Goal: Transaction & Acquisition: Obtain resource

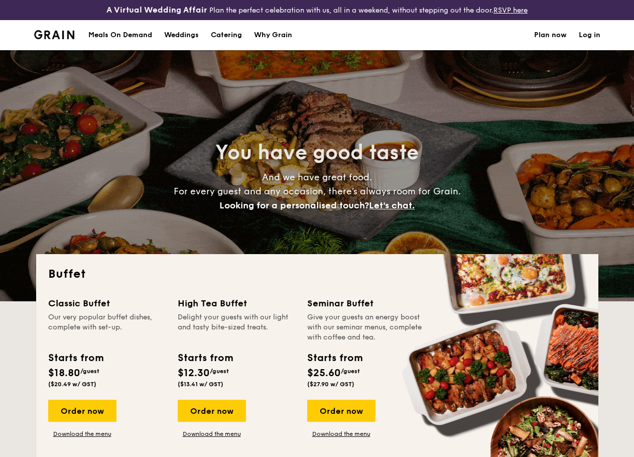
select select
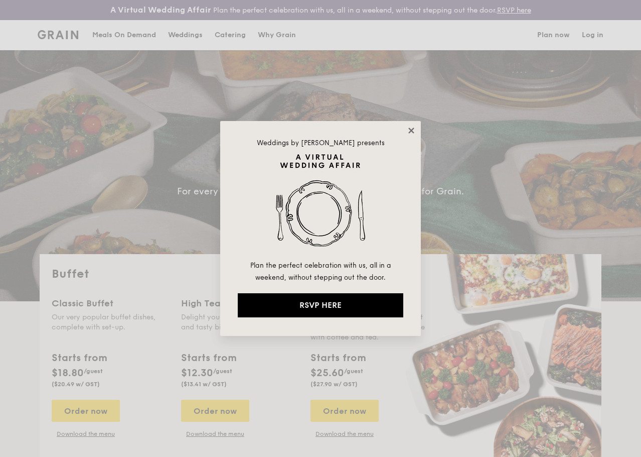
click at [412, 132] on icon at bounding box center [411, 130] width 9 height 9
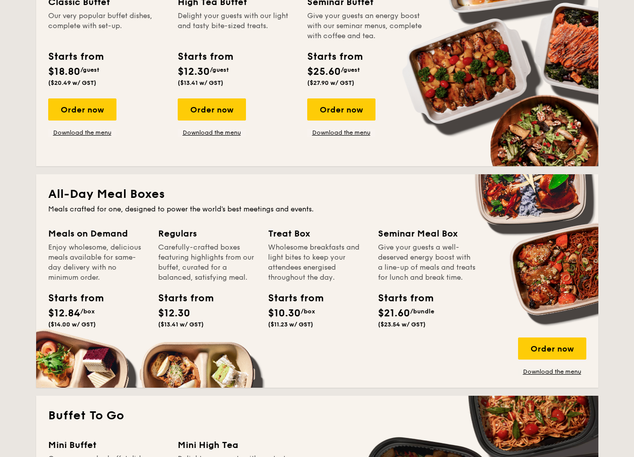
scroll to position [351, 0]
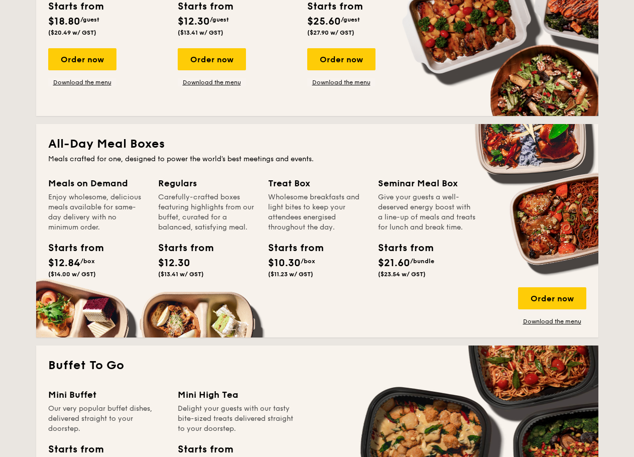
drag, startPoint x: 260, startPoint y: 208, endPoint x: 310, endPoint y: 248, distance: 64.6
click at [310, 248] on div "Meals on Demand Enjoy wholesome, delicious meals available for same-day deliver…" at bounding box center [317, 250] width 538 height 149
click at [310, 248] on div "Treat Box Wholesome breakfasts and light bites to keep your attendees energised…" at bounding box center [317, 228] width 98 height 105
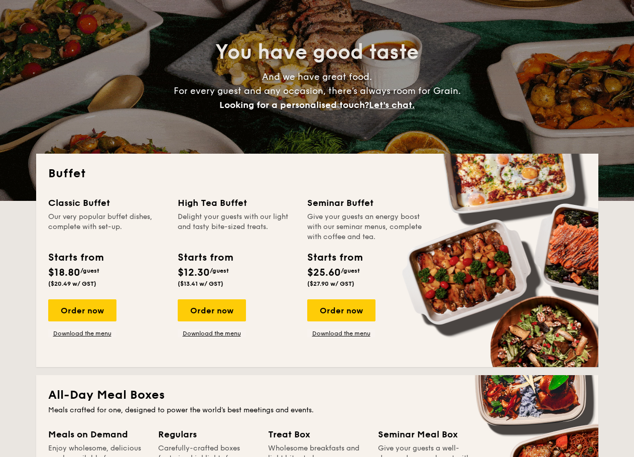
scroll to position [0, 0]
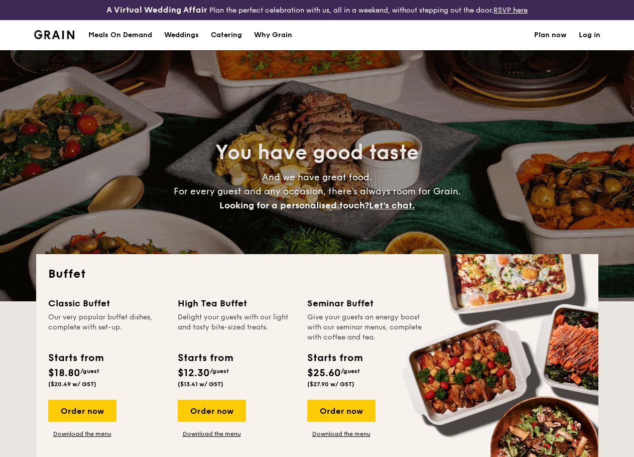
click at [269, 46] on div "Why Grain" at bounding box center [273, 35] width 38 height 30
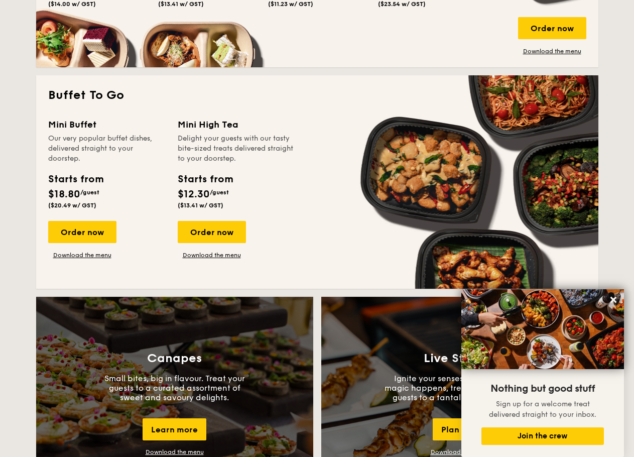
scroll to position [502, 0]
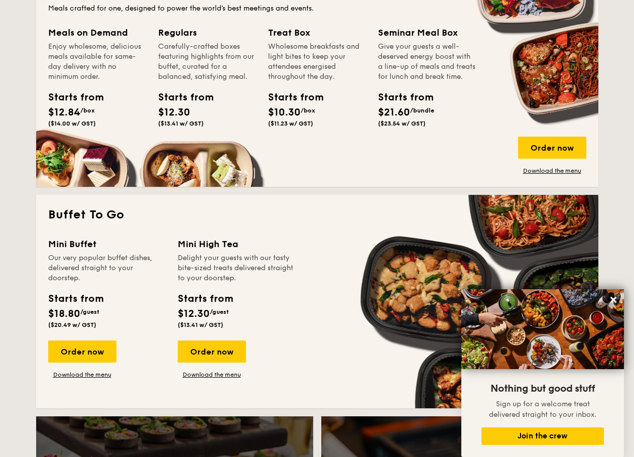
click at [535, 173] on div "Order now Download the menu" at bounding box center [552, 156] width 68 height 38
click at [535, 175] on link "Download the menu" at bounding box center [552, 171] width 68 height 8
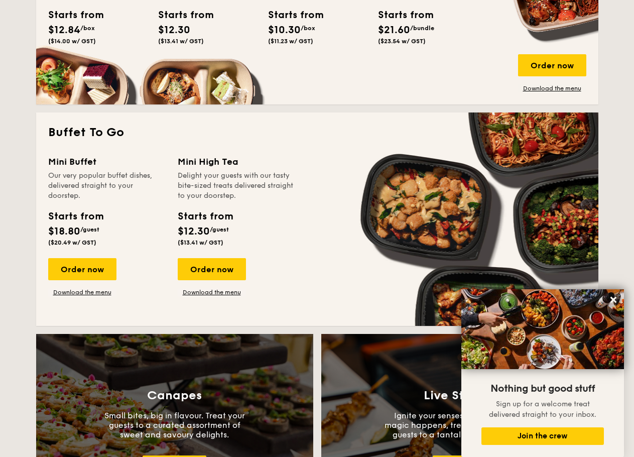
scroll to position [602, 0]
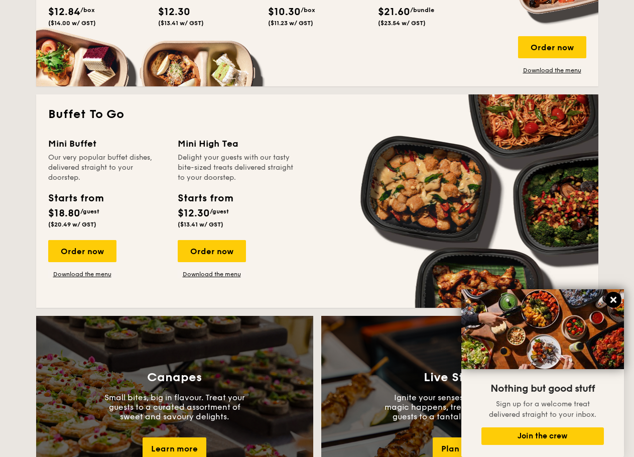
click at [614, 298] on icon at bounding box center [613, 299] width 9 height 9
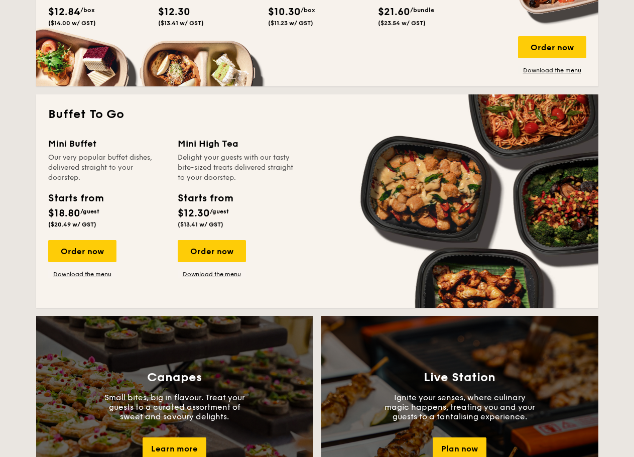
drag, startPoint x: 174, startPoint y: 220, endPoint x: 218, endPoint y: 222, distance: 44.2
click at [218, 222] on div "Mini Buffet Our very popular buffet dishes, delivered straight to your doorstep…" at bounding box center [317, 216] width 538 height 159
drag, startPoint x: 234, startPoint y: 224, endPoint x: 242, endPoint y: 226, distance: 7.8
click at [235, 224] on div "Starts from $12.30 /guest ($13.41 w/ GST)" at bounding box center [205, 209] width 63 height 37
drag, startPoint x: 222, startPoint y: 234, endPoint x: 175, endPoint y: 236, distance: 47.2
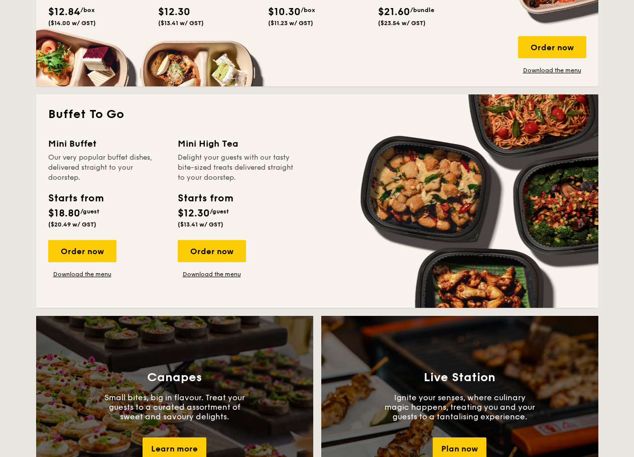
click at [175, 232] on div "Starts from $12.30 /guest ($13.41 w/ GST)" at bounding box center [236, 211] width 125 height 41
click at [187, 232] on div "Starts from $12.30 /guest ($13.41 w/ GST)" at bounding box center [236, 211] width 125 height 41
click at [81, 215] on div "Starts from $18.80 /guest ($20.49 w/ GST)" at bounding box center [75, 209] width 55 height 37
click at [81, 278] on div "Order now Download the menu" at bounding box center [82, 259] width 68 height 38
click at [81, 278] on link "Download the menu" at bounding box center [82, 274] width 68 height 8
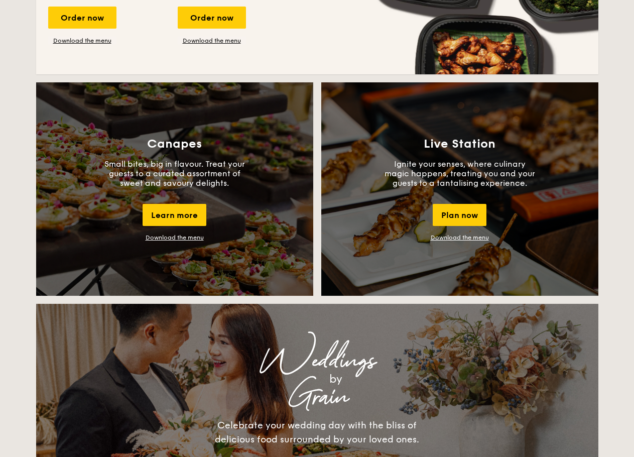
scroll to position [703, 0]
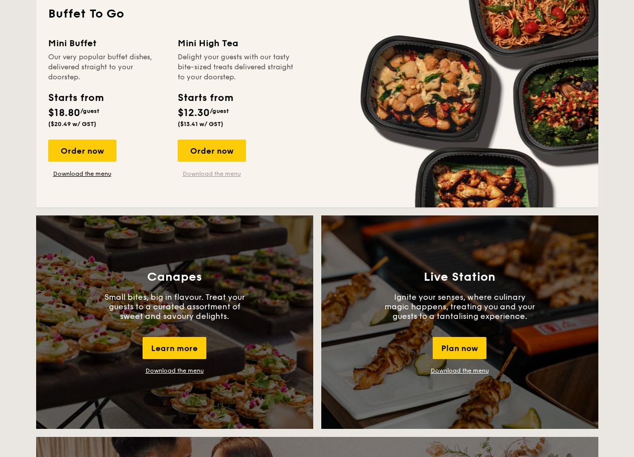
click at [235, 178] on link "Download the menu" at bounding box center [212, 174] width 68 height 8
click at [479, 374] on link "Download the menu" at bounding box center [460, 370] width 58 height 7
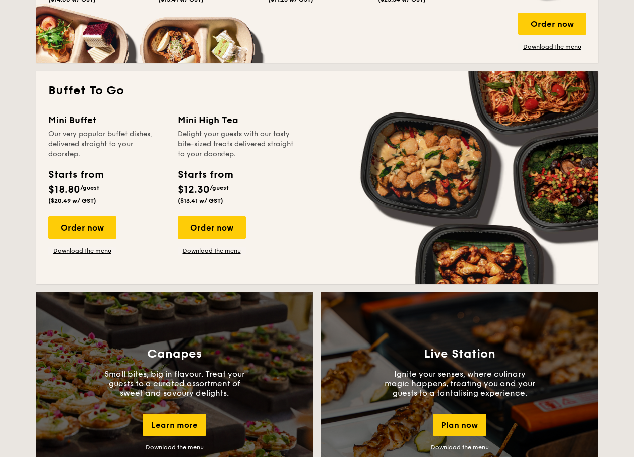
scroll to position [502, 0]
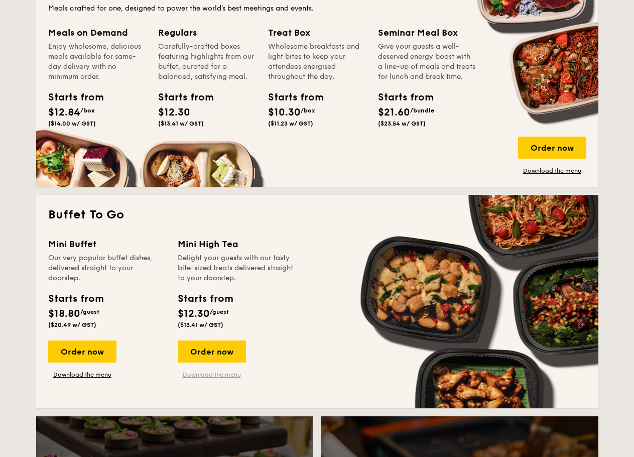
click at [226, 378] on link "Download the menu" at bounding box center [212, 374] width 68 height 8
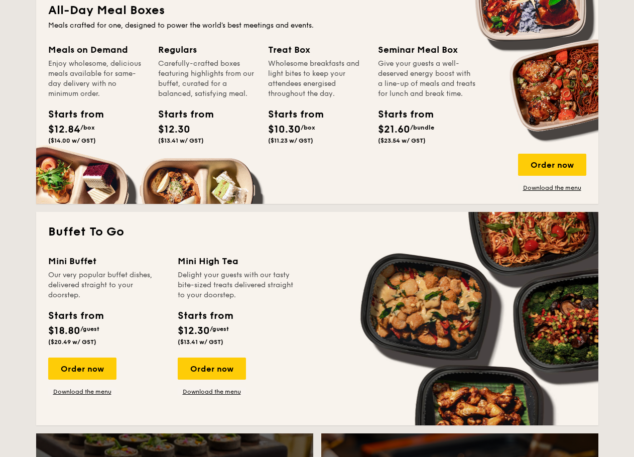
scroll to position [402, 0]
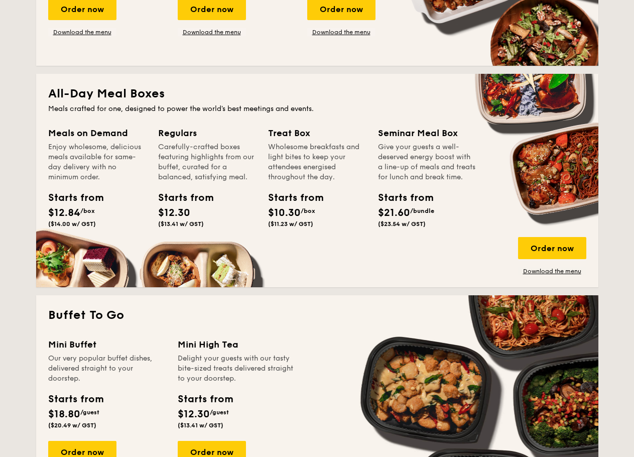
click at [471, 231] on div "Starts from $21.60 /bundle ($23.54 w/ GST)" at bounding box center [427, 210] width 106 height 41
click at [526, 275] on link "Download the menu" at bounding box center [552, 271] width 68 height 8
drag, startPoint x: 174, startPoint y: 99, endPoint x: 33, endPoint y: 104, distance: 140.6
click at [33, 104] on div "Buffet Classic Buffet Our very popular buffet dishes, complete with set-up. Sta…" at bounding box center [317, 395] width 578 height 1086
copy h2 "All-Day Meal Boxes"
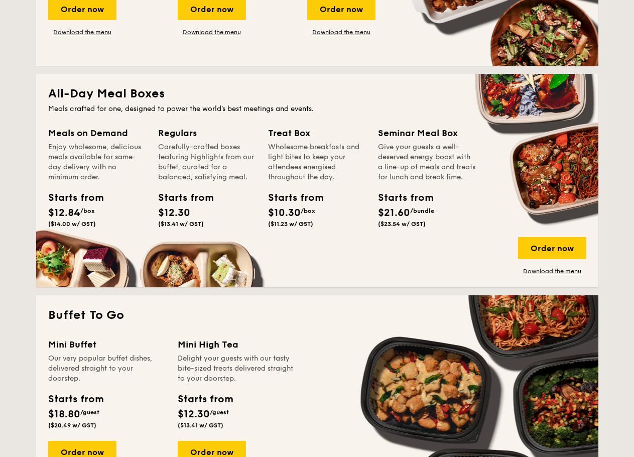
click at [532, 286] on div "All-Day Meal Boxes Meals crafted for one, designed to power the world's best me…" at bounding box center [317, 180] width 562 height 213
click at [534, 275] on link "Download the menu" at bounding box center [552, 271] width 68 height 8
